Goal: Information Seeking & Learning: Learn about a topic

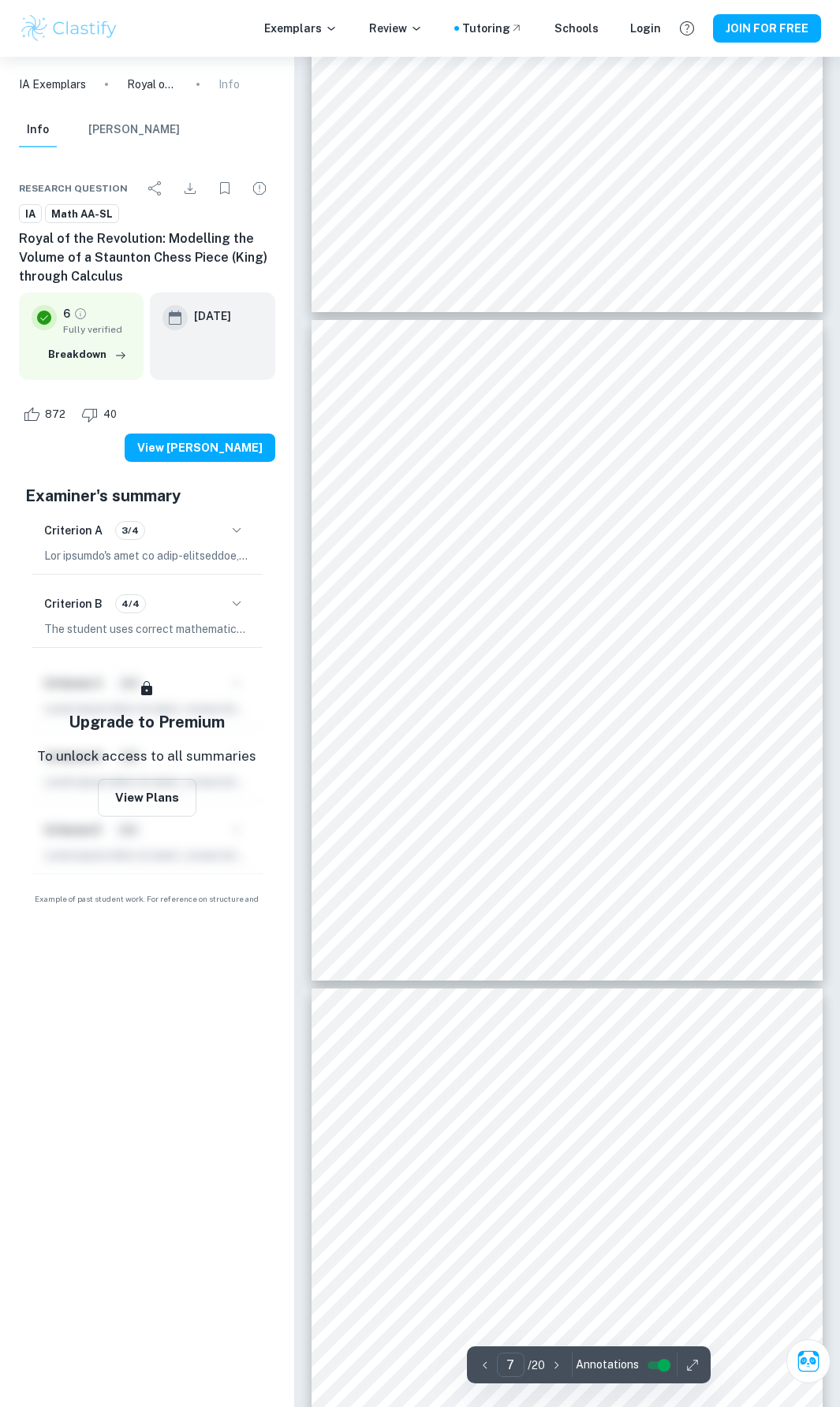
scroll to position [3942, 0]
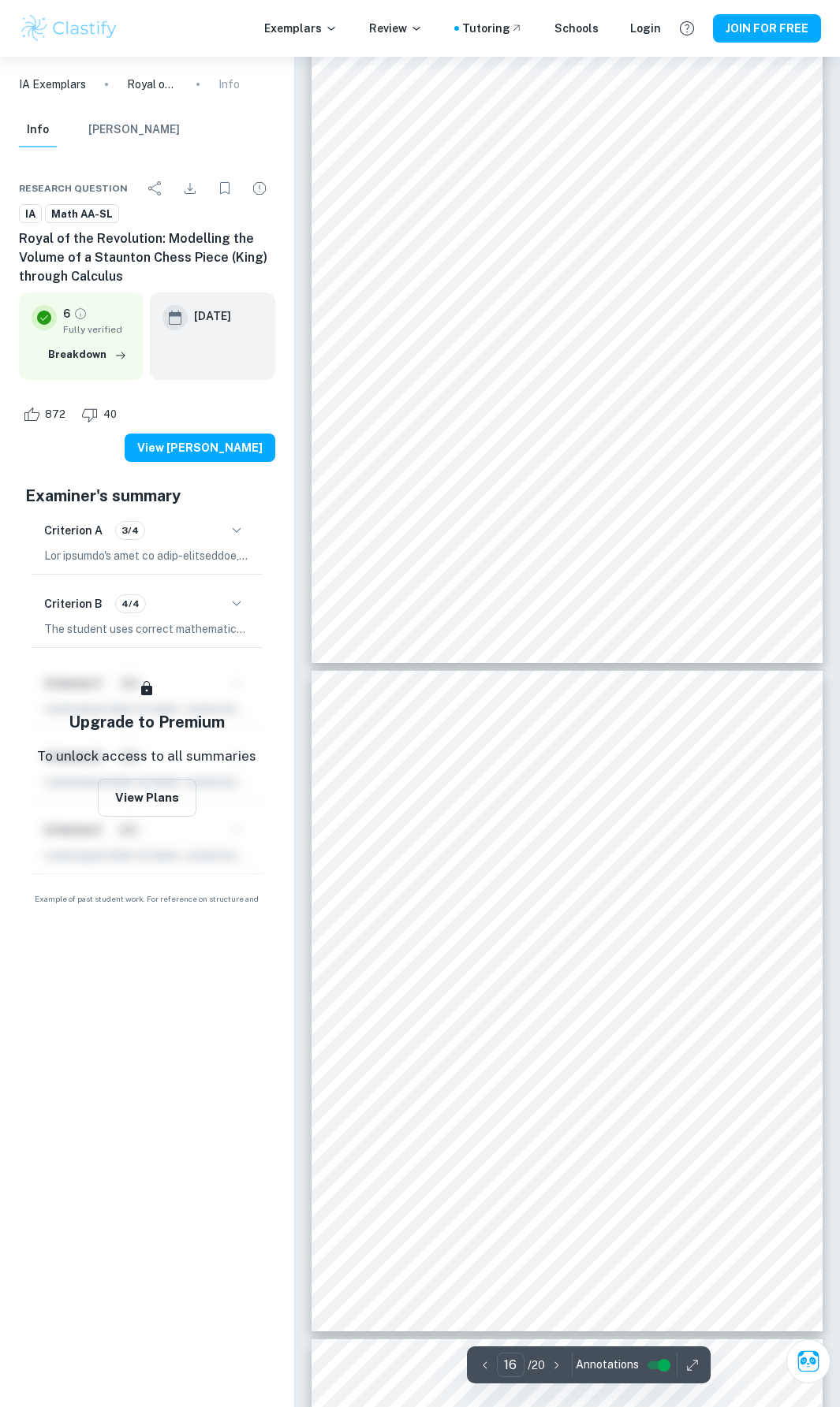
type input "17"
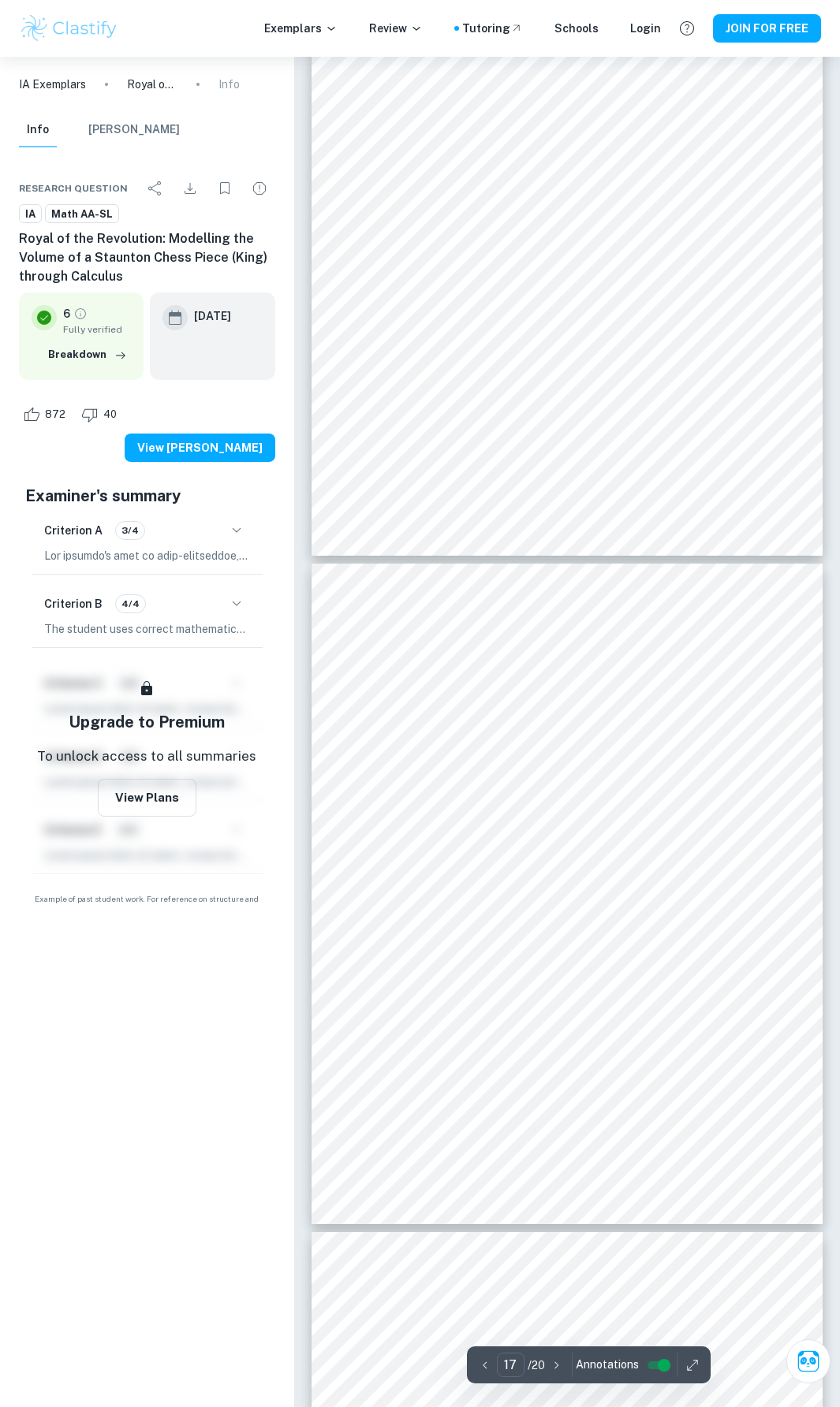
scroll to position [10564, 0]
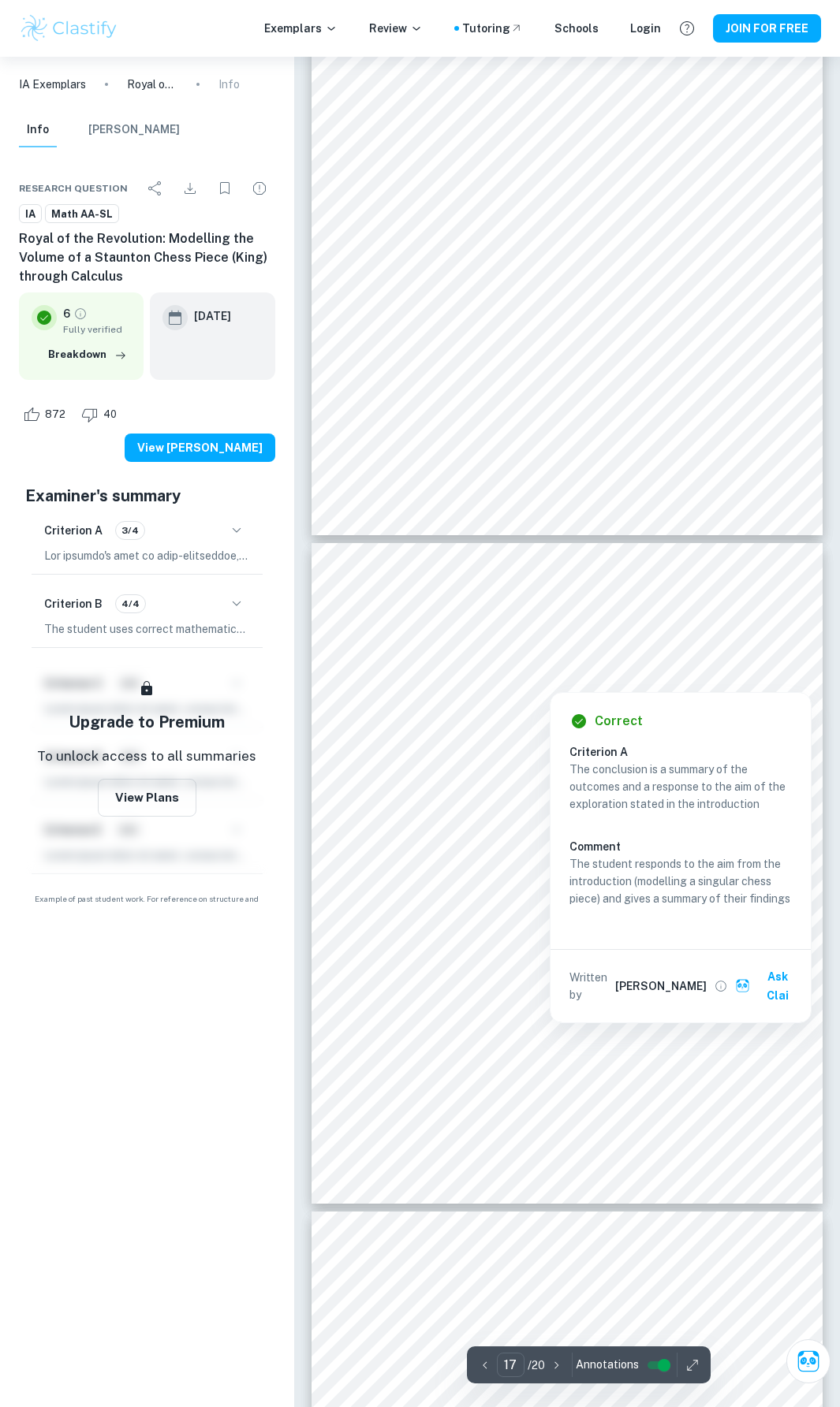
click at [416, 646] on div at bounding box center [567, 650] width 391 height 19
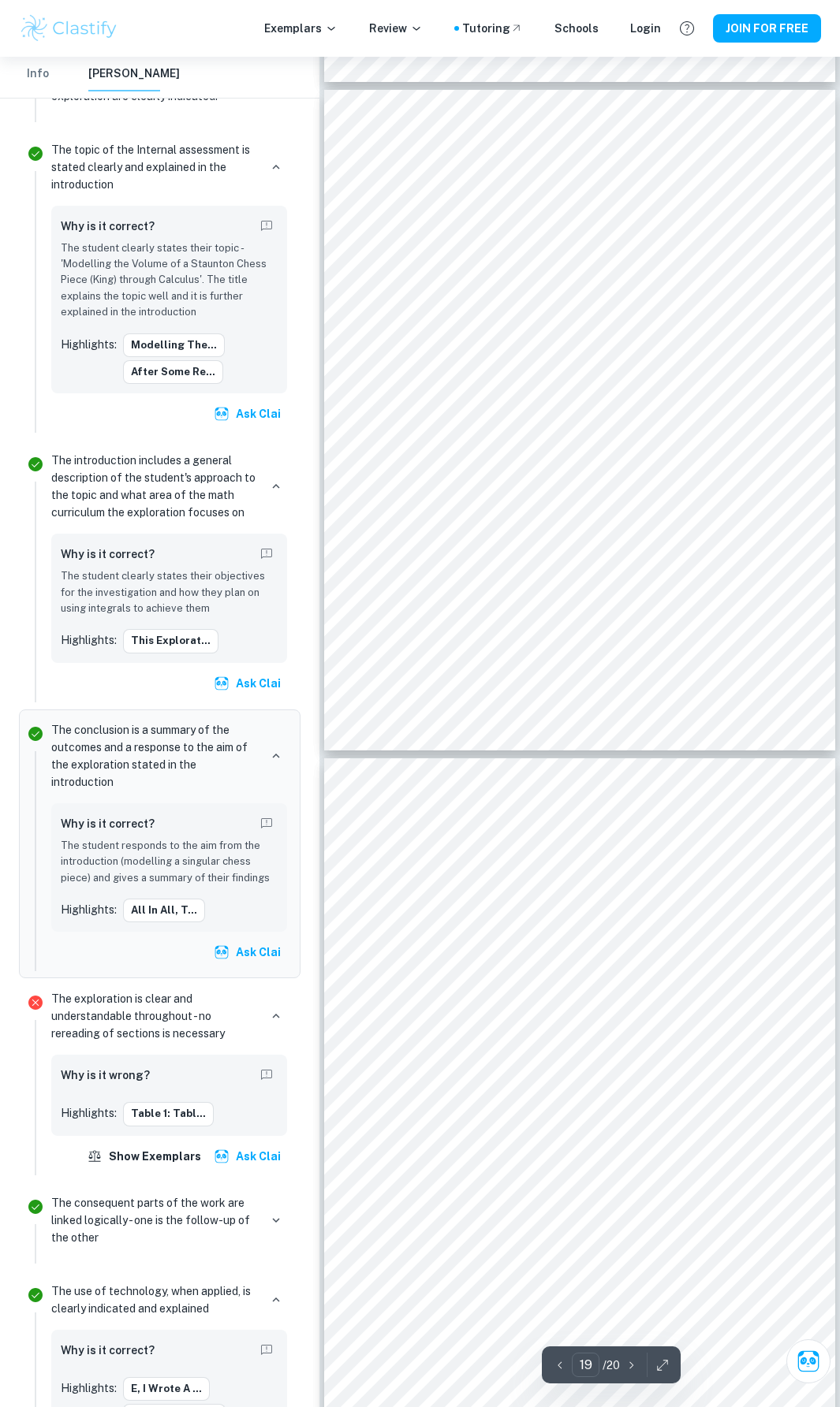
scroll to position [12044, 0]
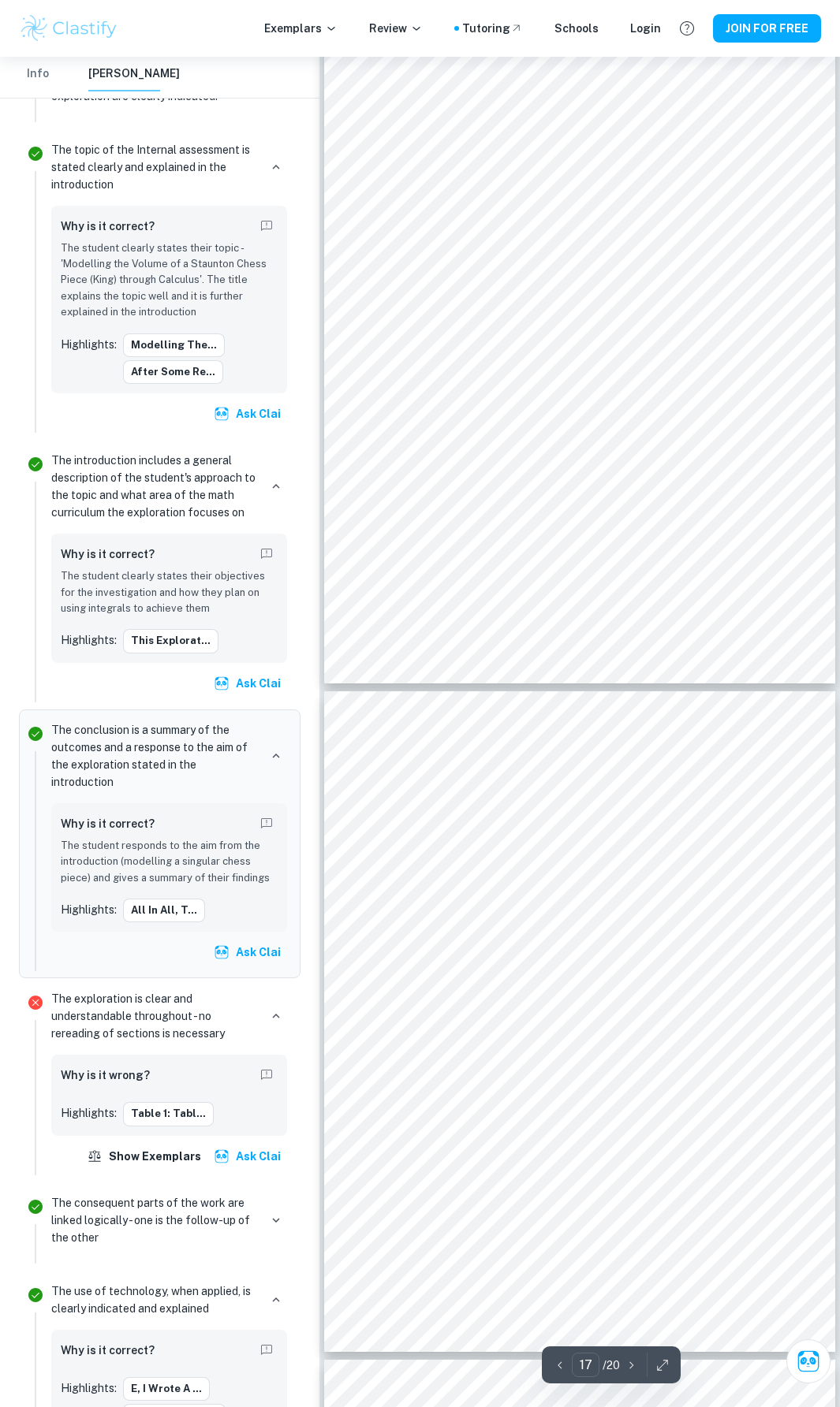
type input "16"
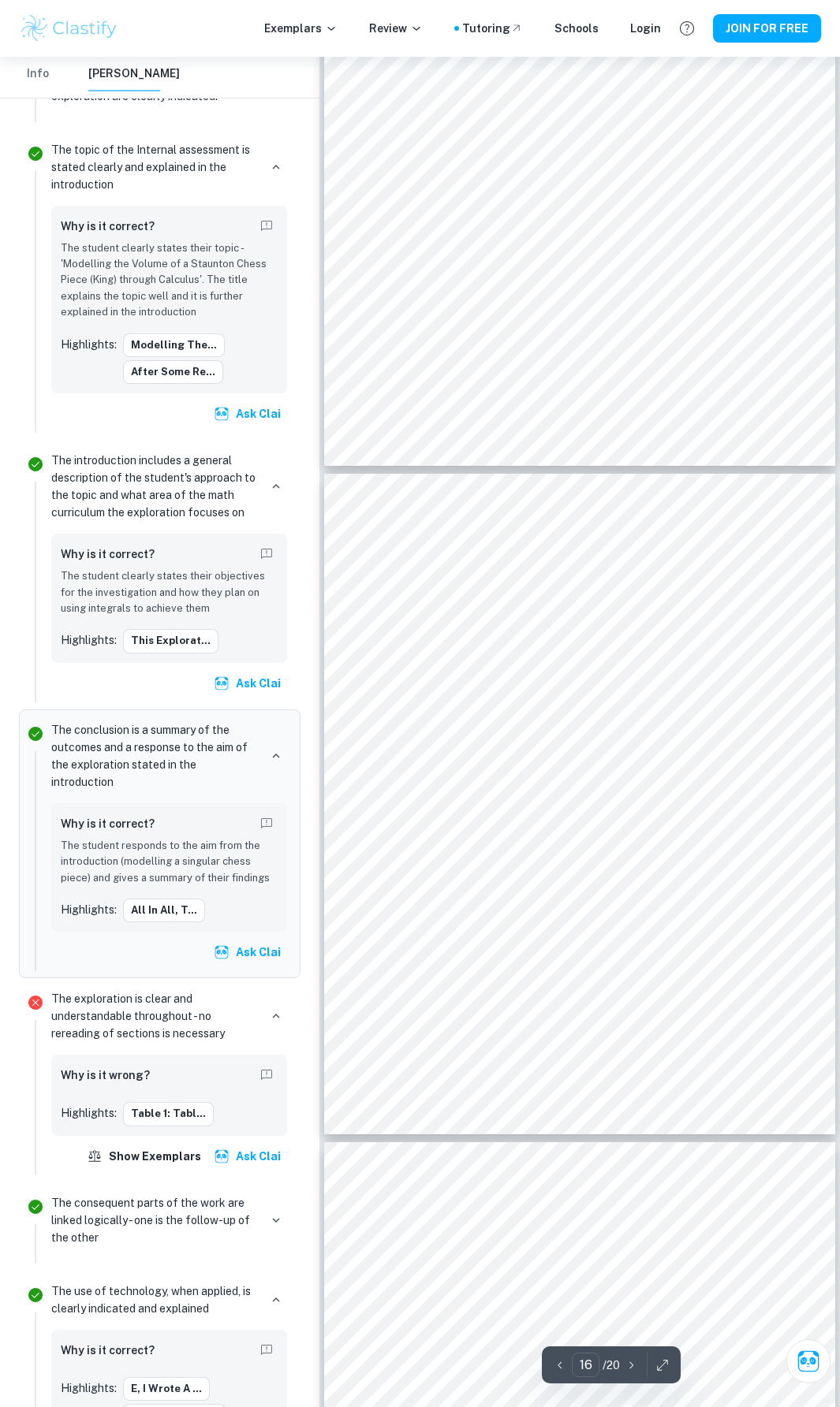
scroll to position [9627, 0]
